Goal: Information Seeking & Learning: Check status

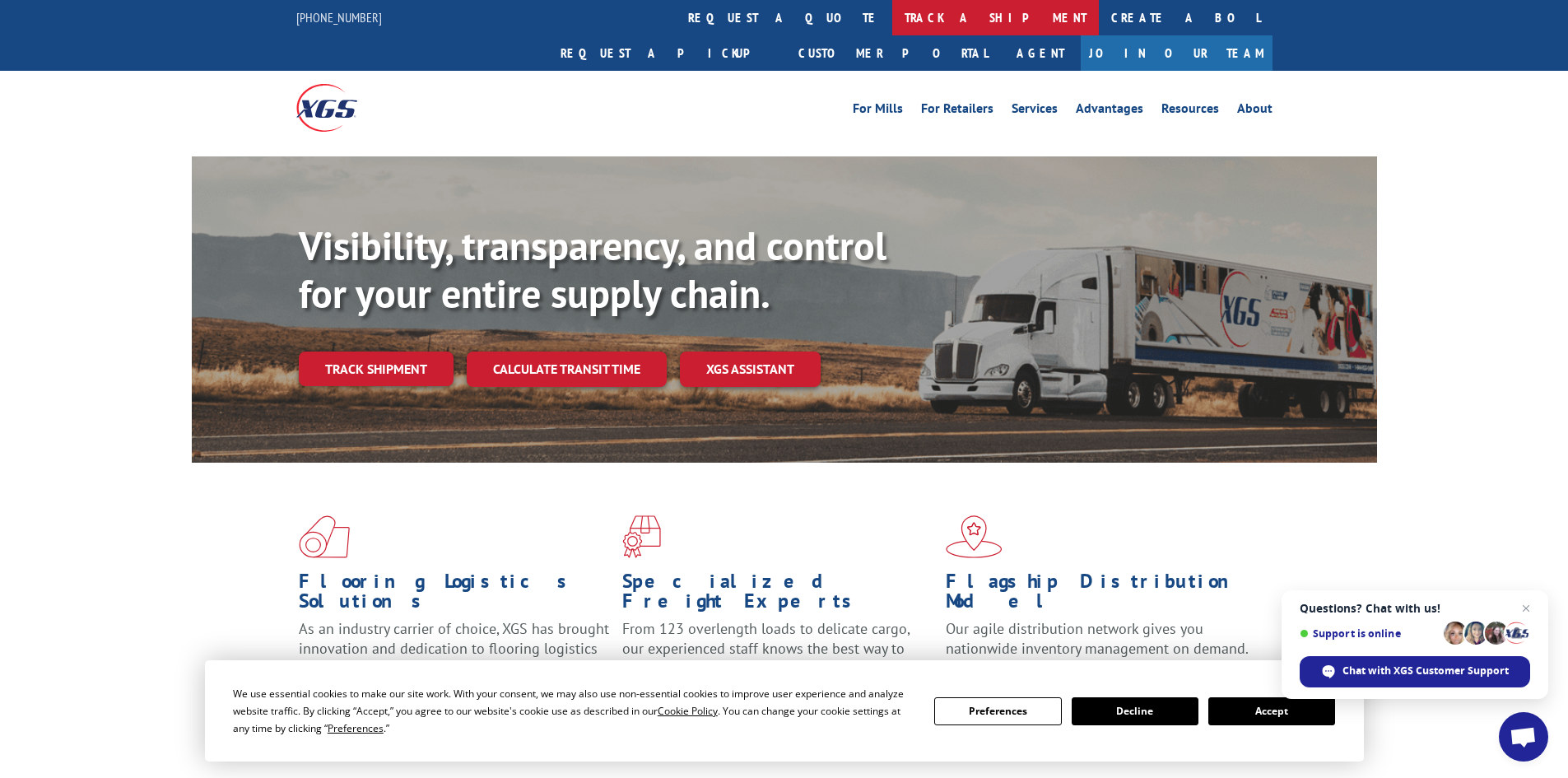
click at [892, 15] on link "track a shipment" at bounding box center [995, 18] width 206 height 36
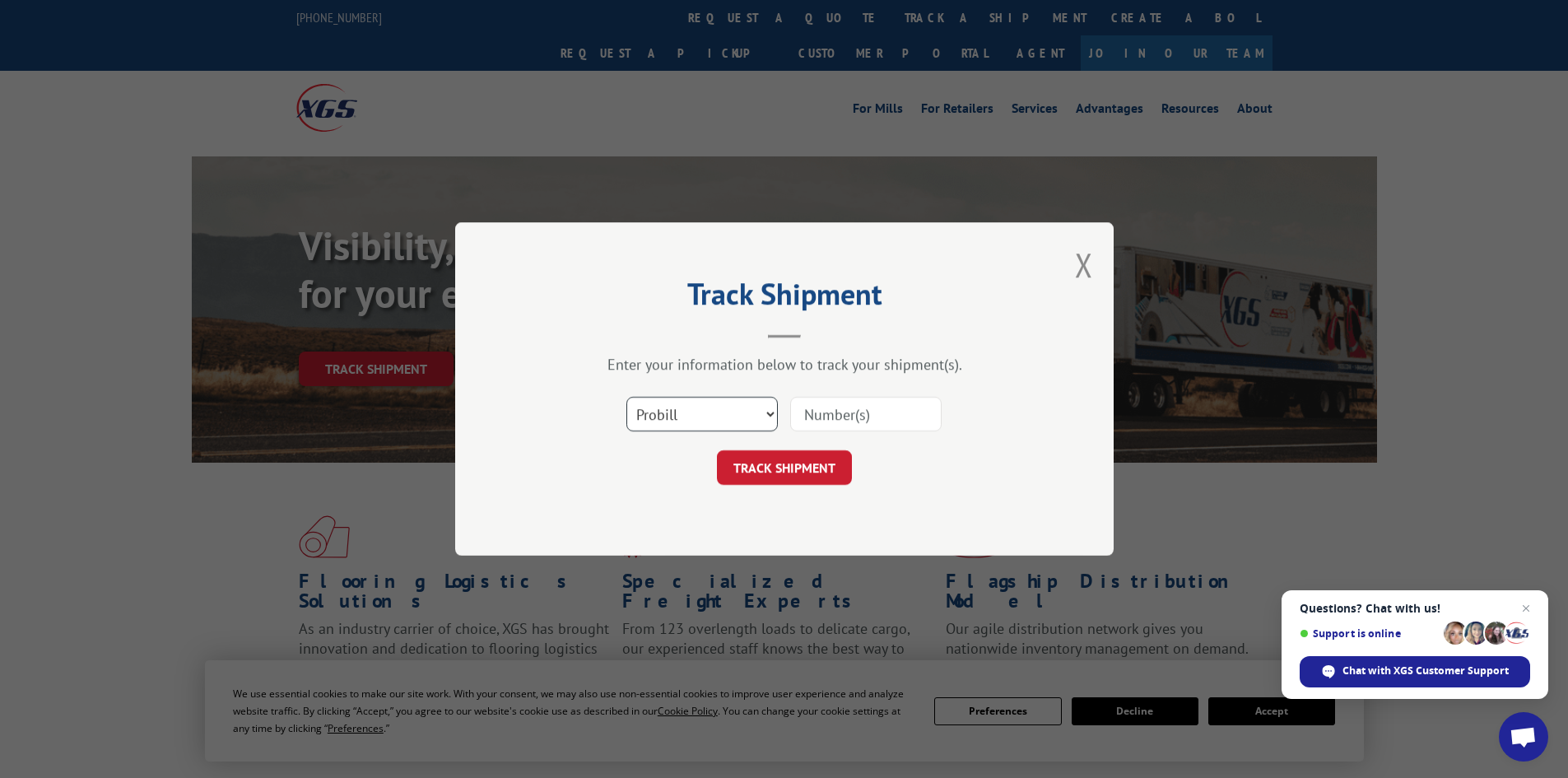
click at [676, 420] on select "Select category... Probill BOL PO" at bounding box center [702, 414] width 152 height 35
select select "bol"
click at [626, 397] on select "Select category... Probill BOL PO" at bounding box center [702, 414] width 152 height 35
click at [839, 412] on input at bounding box center [866, 414] width 152 height 35
paste input "6139188"
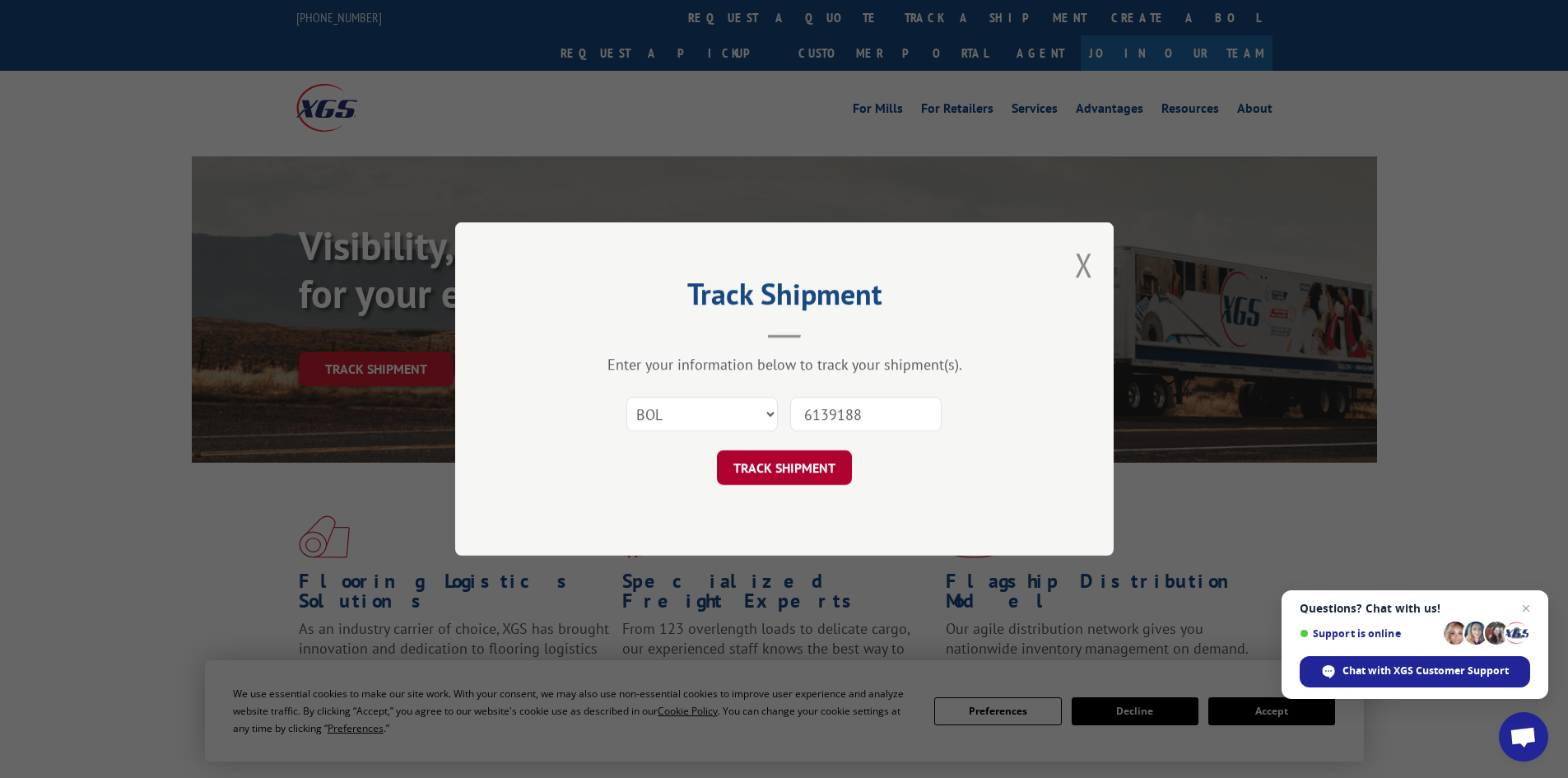
type input "6139188"
click at [816, 466] on button "TRACK SHIPMENT" at bounding box center [784, 467] width 135 height 35
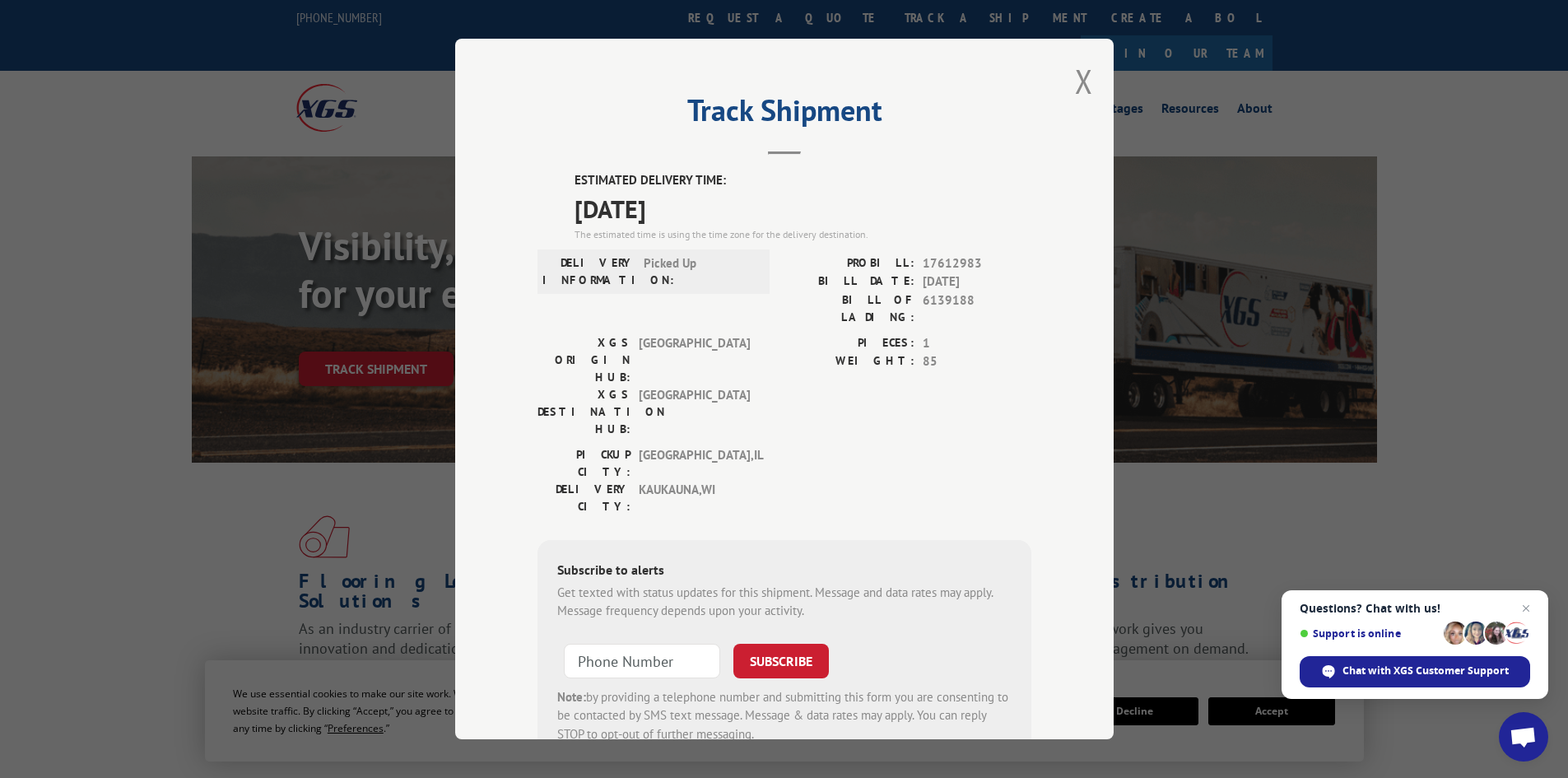
drag, startPoint x: 1080, startPoint y: 73, endPoint x: 1064, endPoint y: 77, distance: 16.5
click at [1080, 73] on button "Close modal" at bounding box center [1084, 80] width 18 height 44
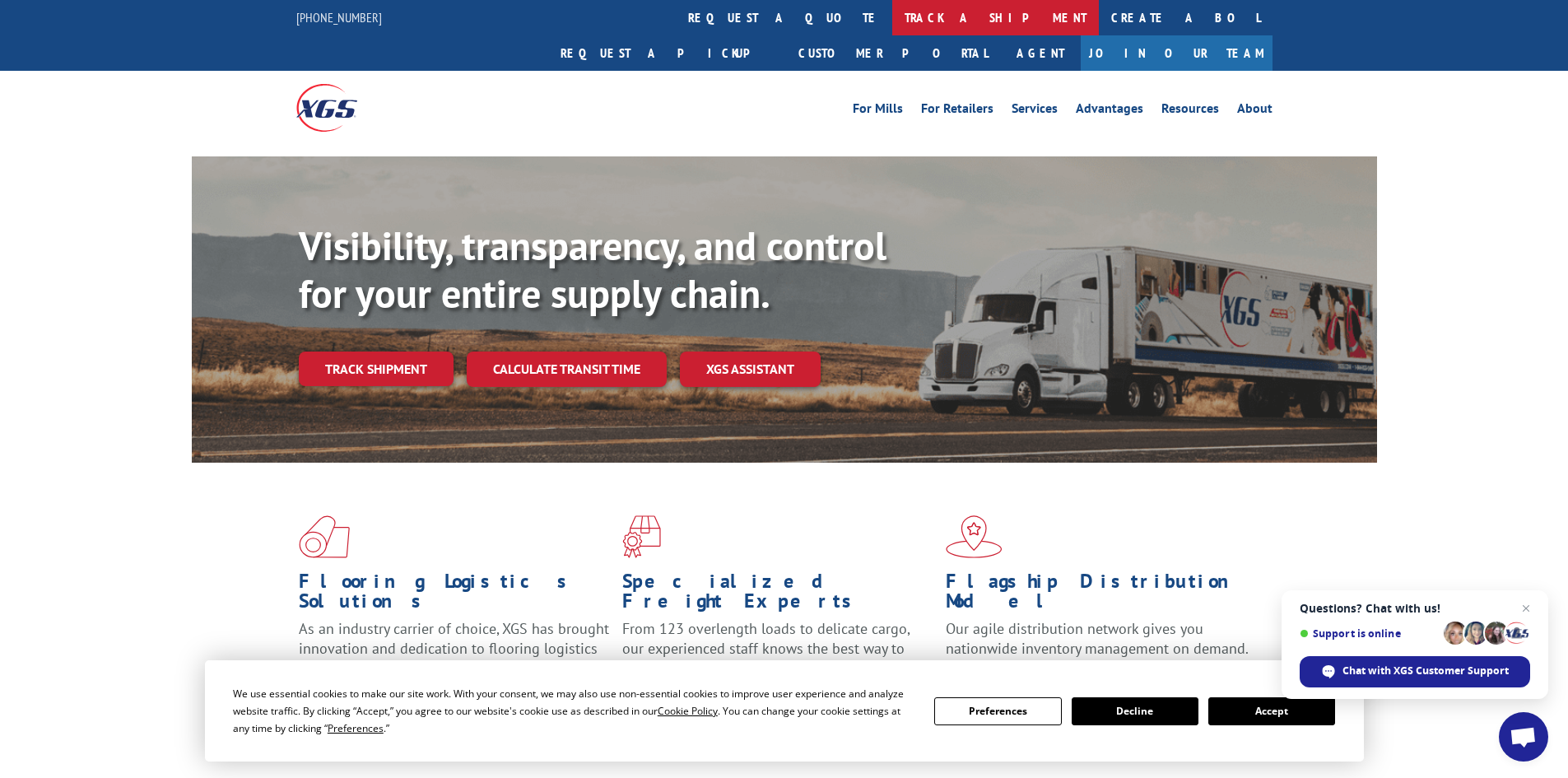
click at [892, 14] on link "track a shipment" at bounding box center [995, 18] width 206 height 36
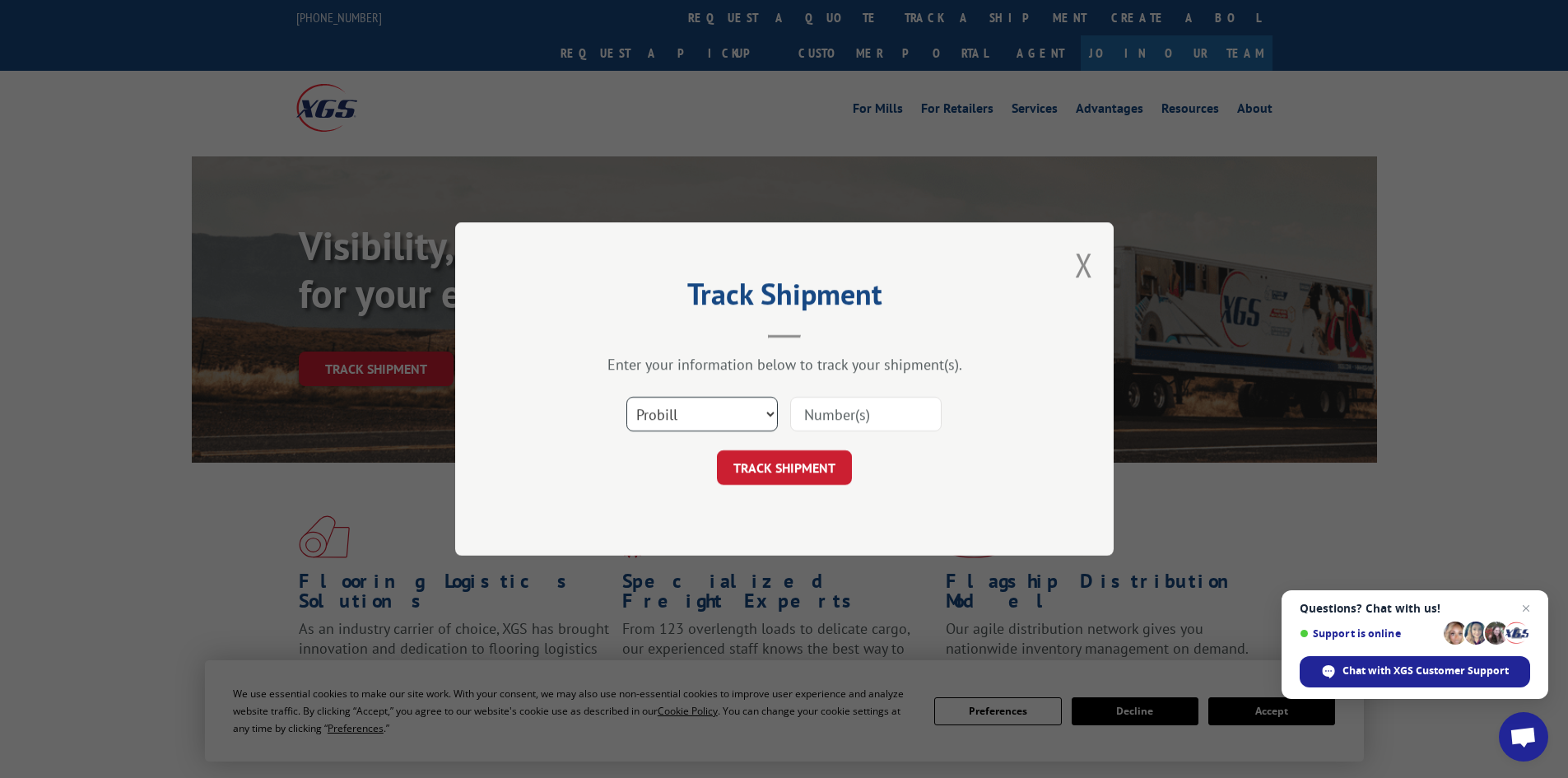
click at [718, 416] on select "Select category... Probill BOL PO" at bounding box center [702, 414] width 152 height 35
select select "bol"
click at [626, 397] on select "Select category... Probill BOL PO" at bounding box center [702, 414] width 152 height 35
click at [828, 422] on input at bounding box center [866, 414] width 152 height 35
paste input "6444696"
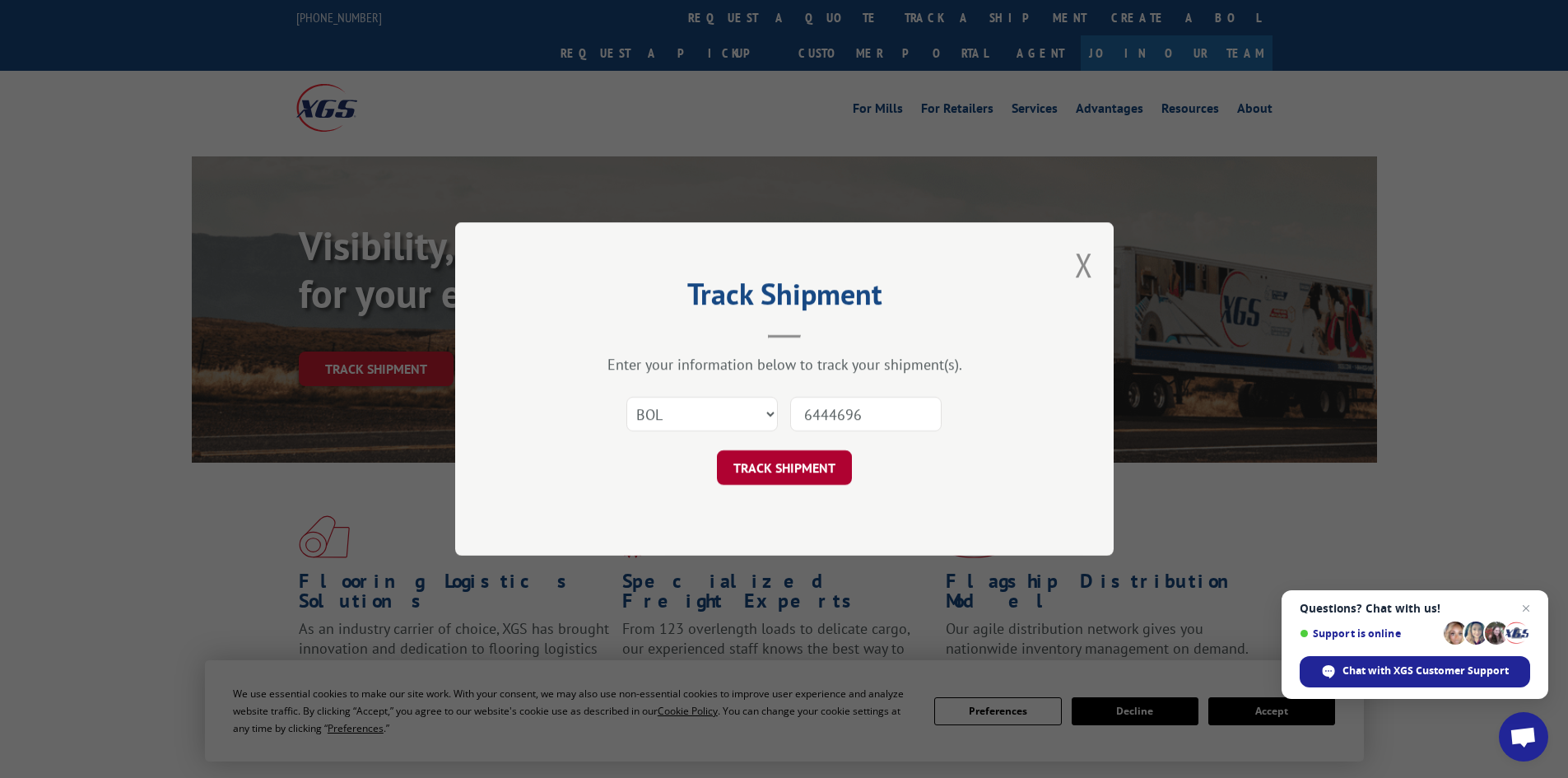
type input "6444696"
click at [837, 464] on button "TRACK SHIPMENT" at bounding box center [784, 467] width 135 height 35
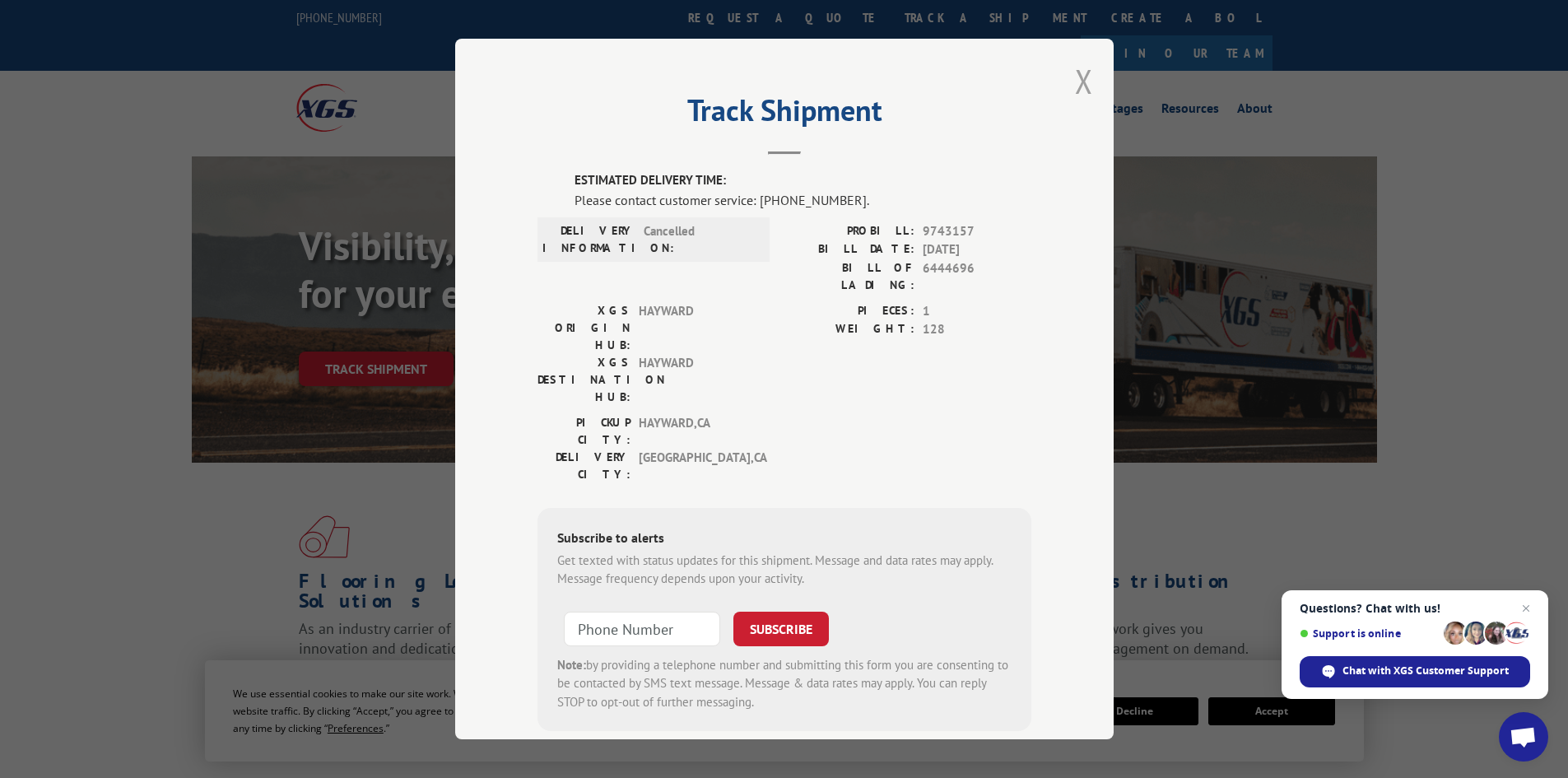
click at [1075, 81] on button "Close modal" at bounding box center [1084, 80] width 18 height 44
